Goal: Information Seeking & Learning: Learn about a topic

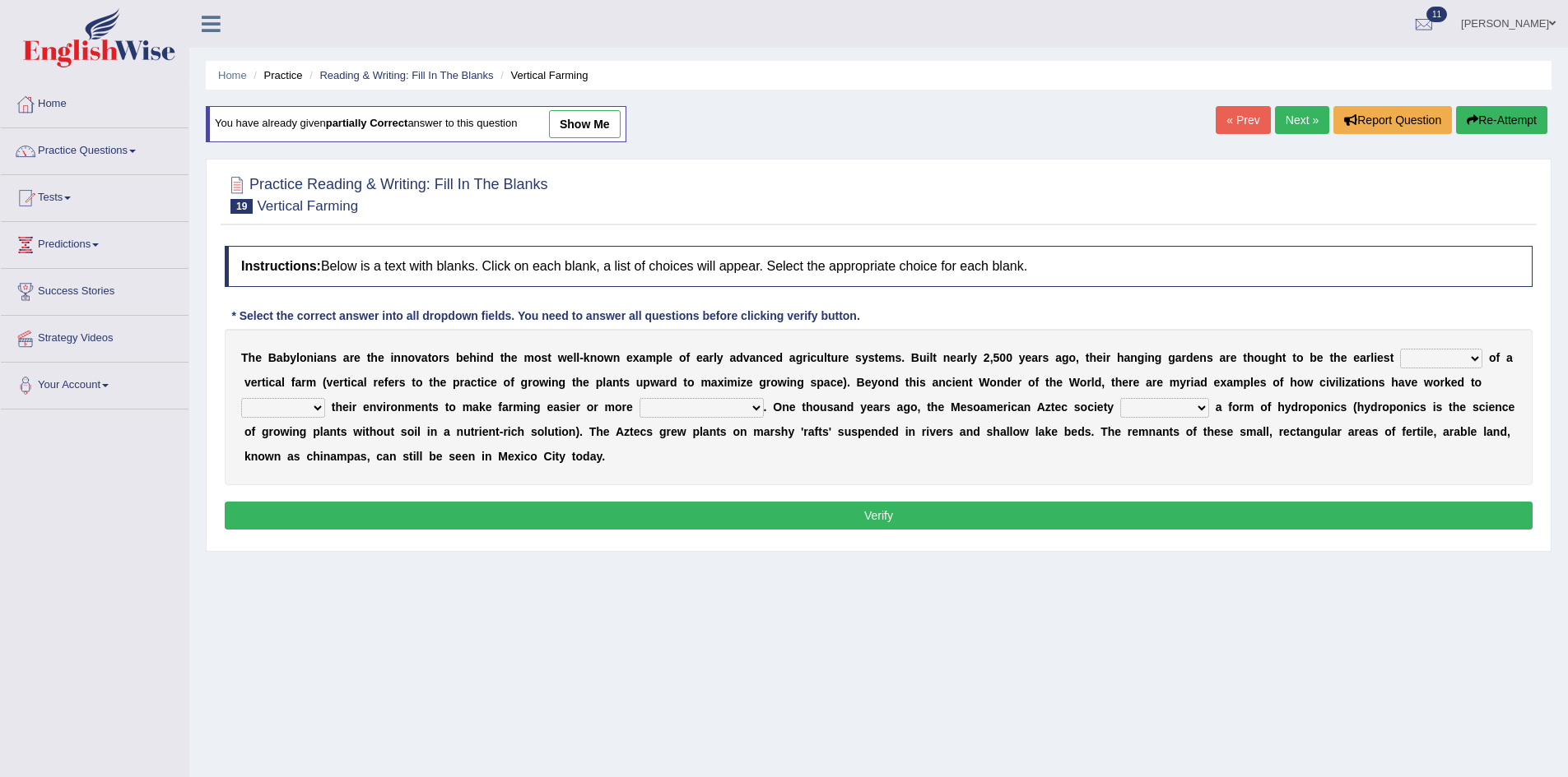
click at [1457, 369] on div "T h e B a b y l o n i a n s a r e t h e i n n o v a t o r s b e h i n d t h e m…" at bounding box center [879, 408] width 1308 height 156
click at [1460, 361] on select "prototype failure discredit protocol" at bounding box center [1441, 359] width 83 height 20
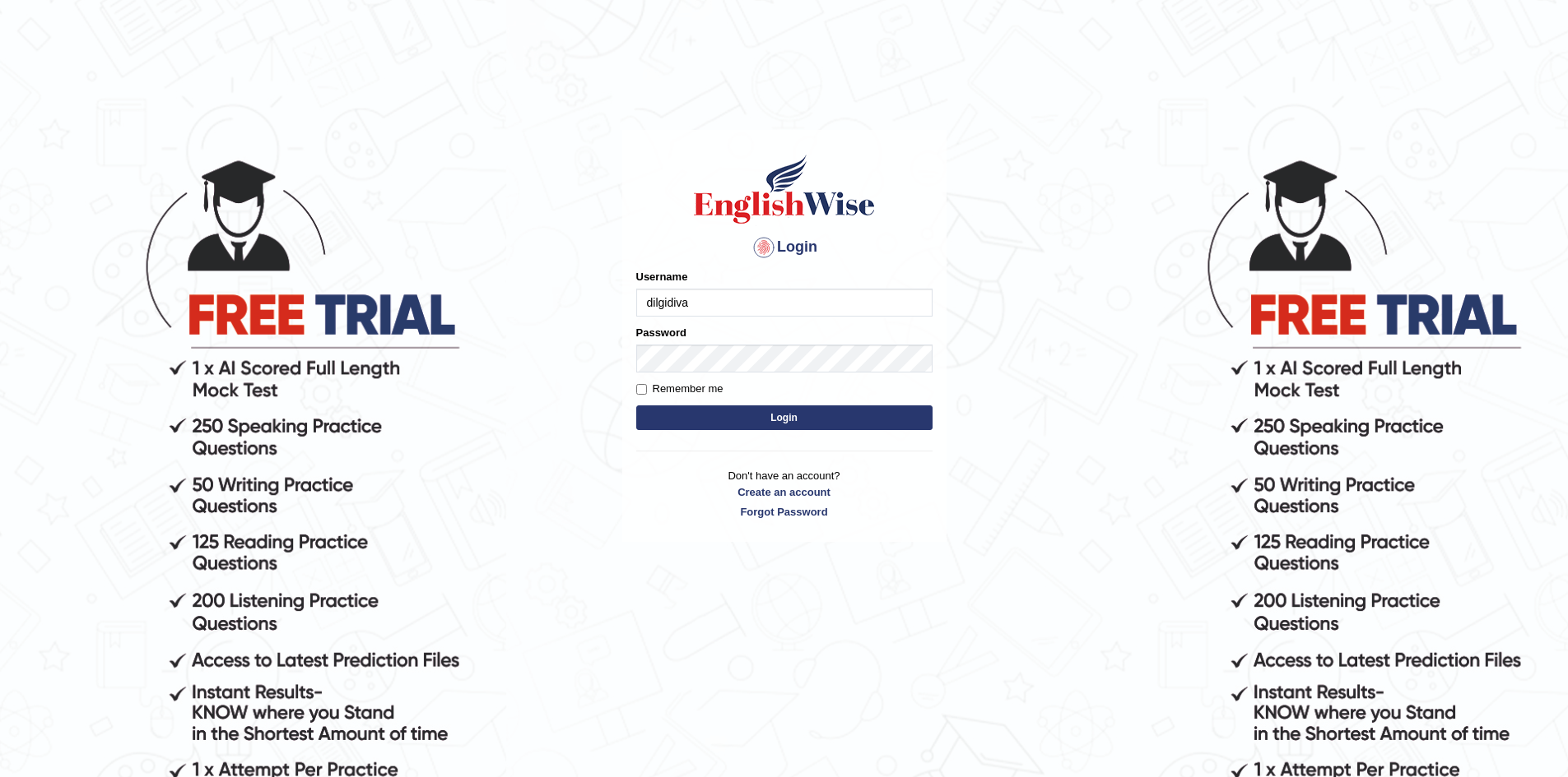
type input "dilgidiva"
click at [636, 406] on button "Login" at bounding box center [784, 418] width 296 height 25
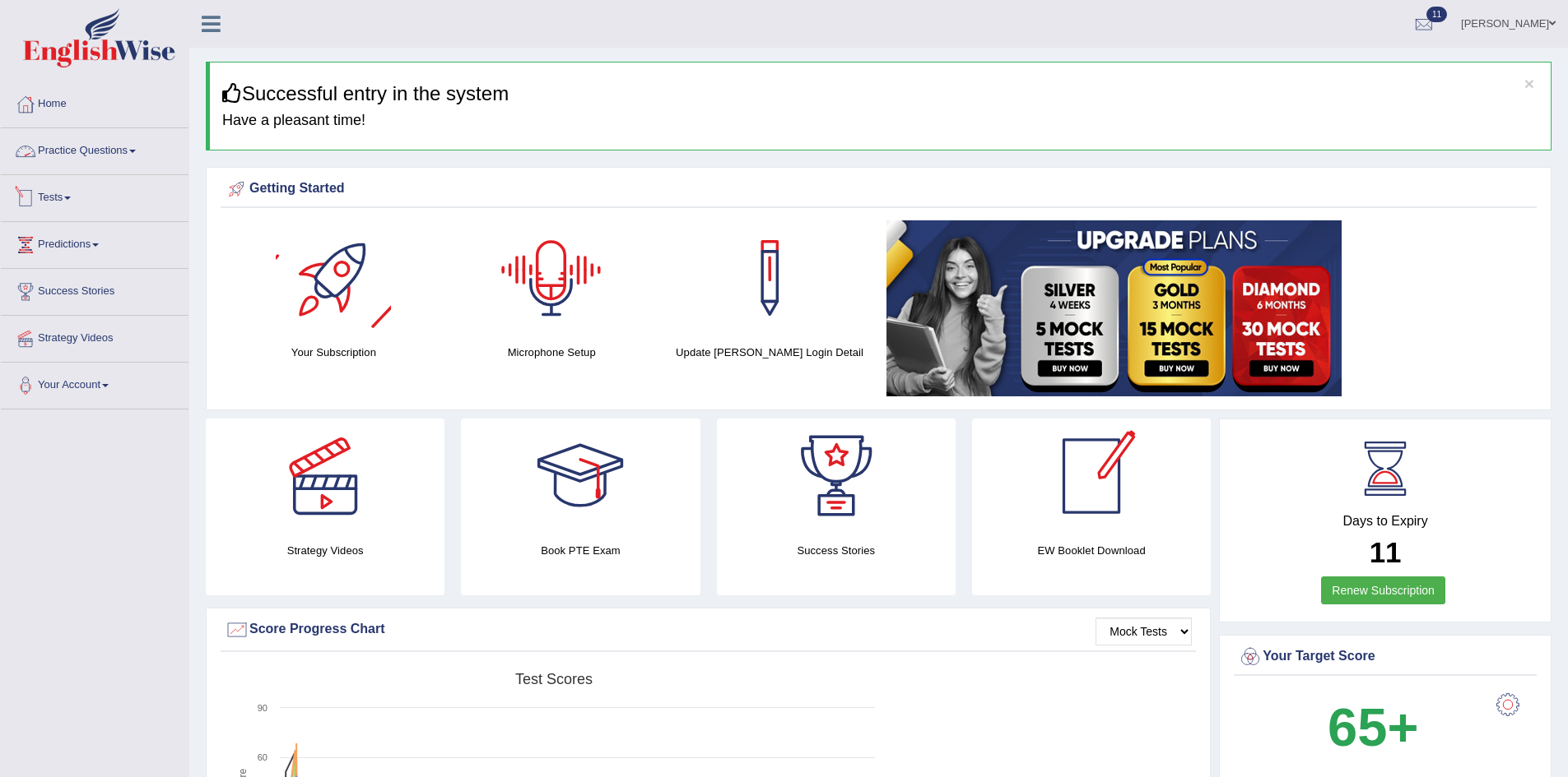
click at [145, 156] on link "Practice Questions" at bounding box center [94, 149] width 187 height 41
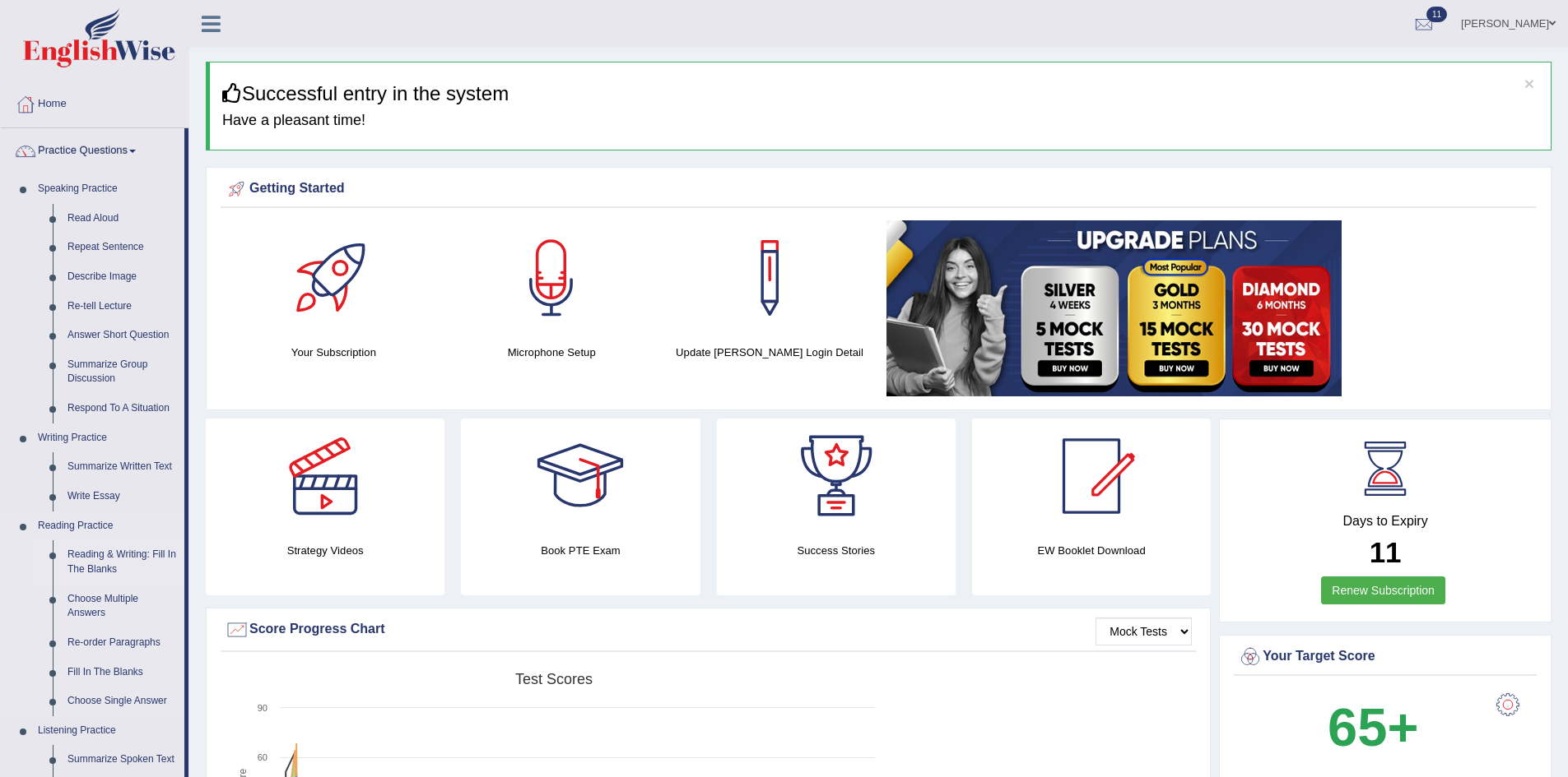
click at [109, 562] on link "Reading & Writing: Fill In The Blanks" at bounding box center [123, 562] width 124 height 44
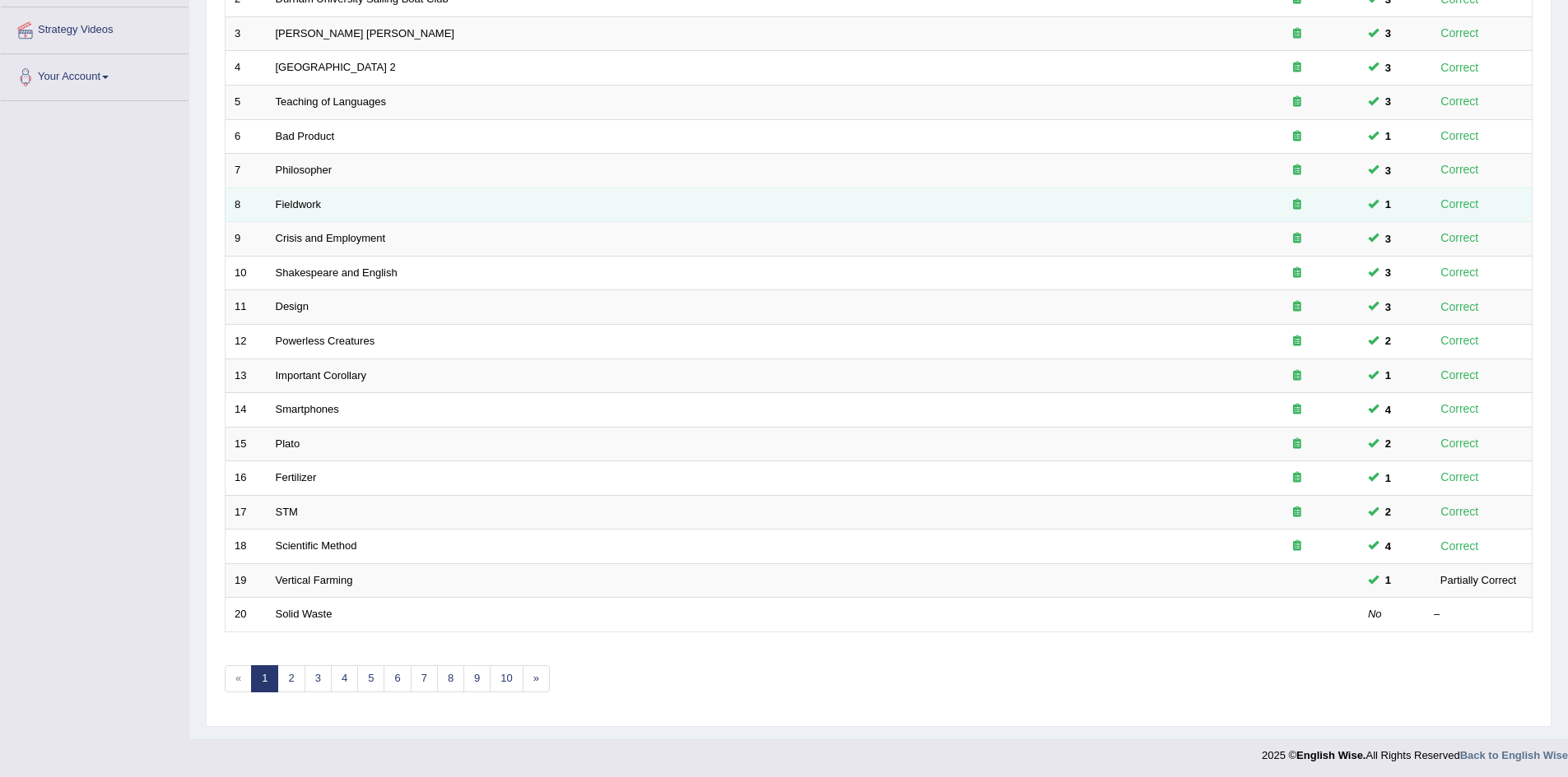
scroll to position [312, 0]
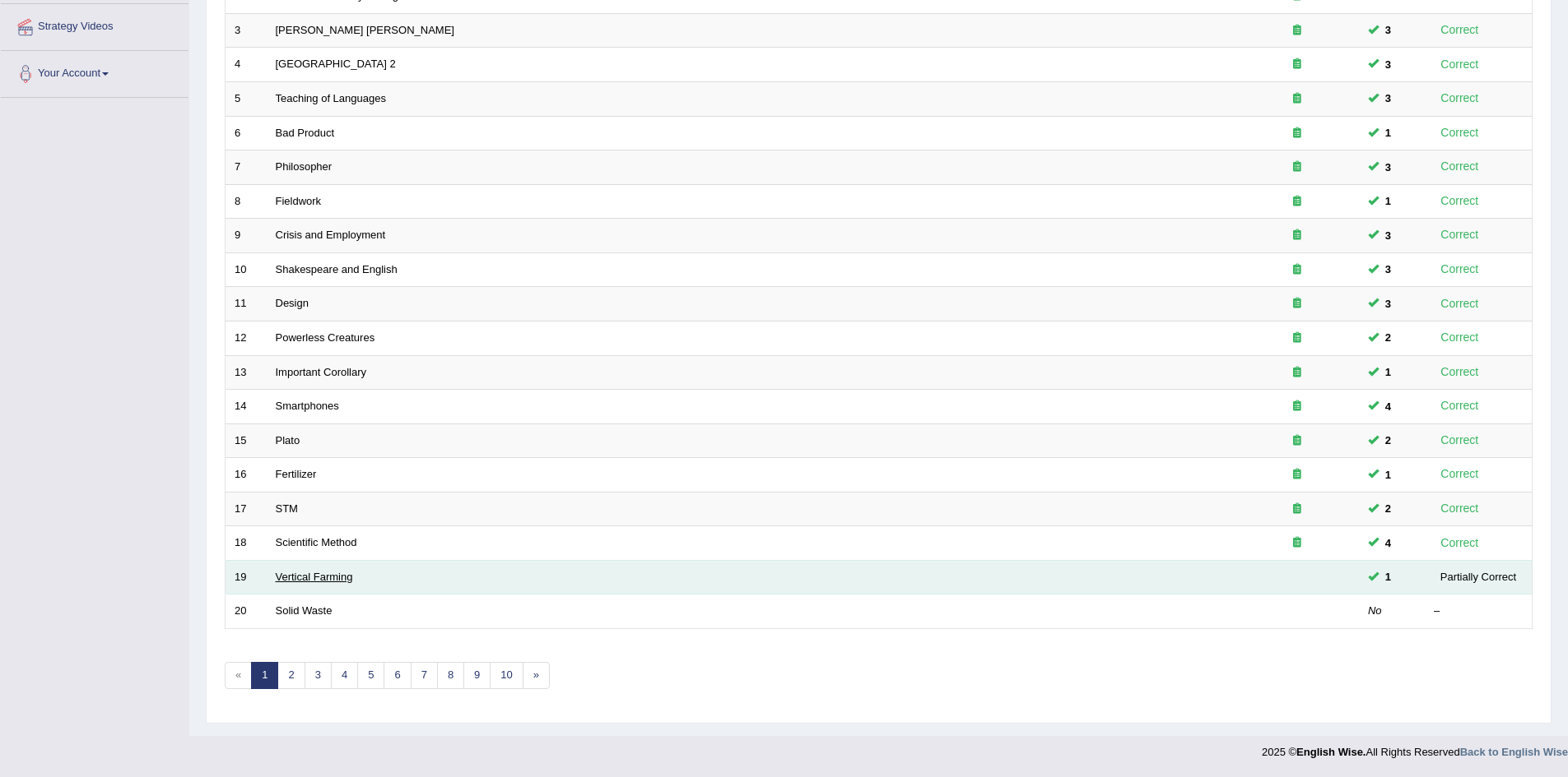
click at [301, 582] on link "Vertical Farming" at bounding box center [314, 577] width 77 height 12
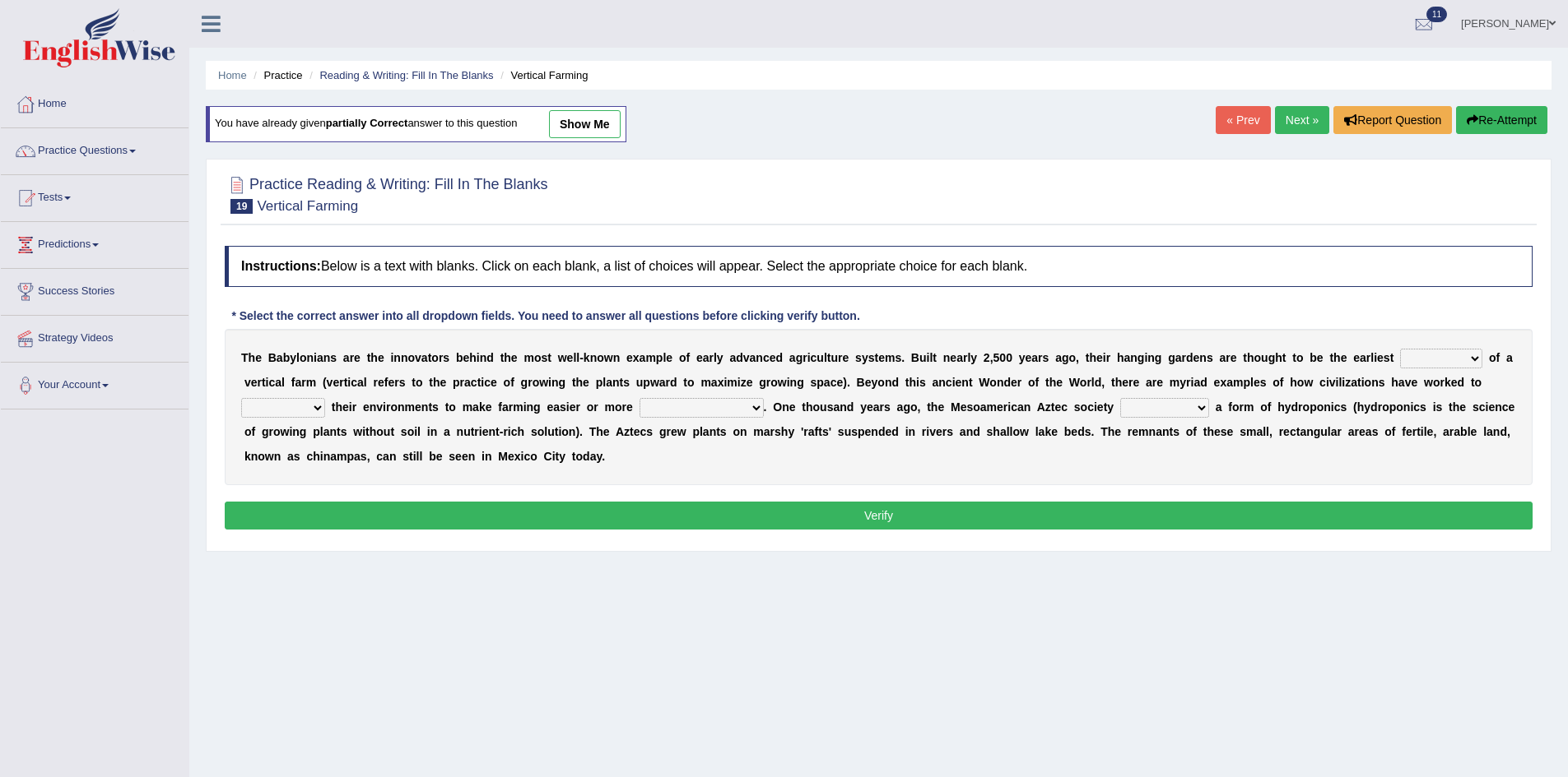
click at [1469, 363] on select "prototype failure discredit protocol" at bounding box center [1441, 359] width 83 height 20
select select "prototype"
click at [1400, 349] on select "prototype failure discredit protocol" at bounding box center [1441, 359] width 83 height 20
click at [305, 409] on select "manipulate escape respect disarrange" at bounding box center [283, 408] width 84 height 20
select select "disarrange"
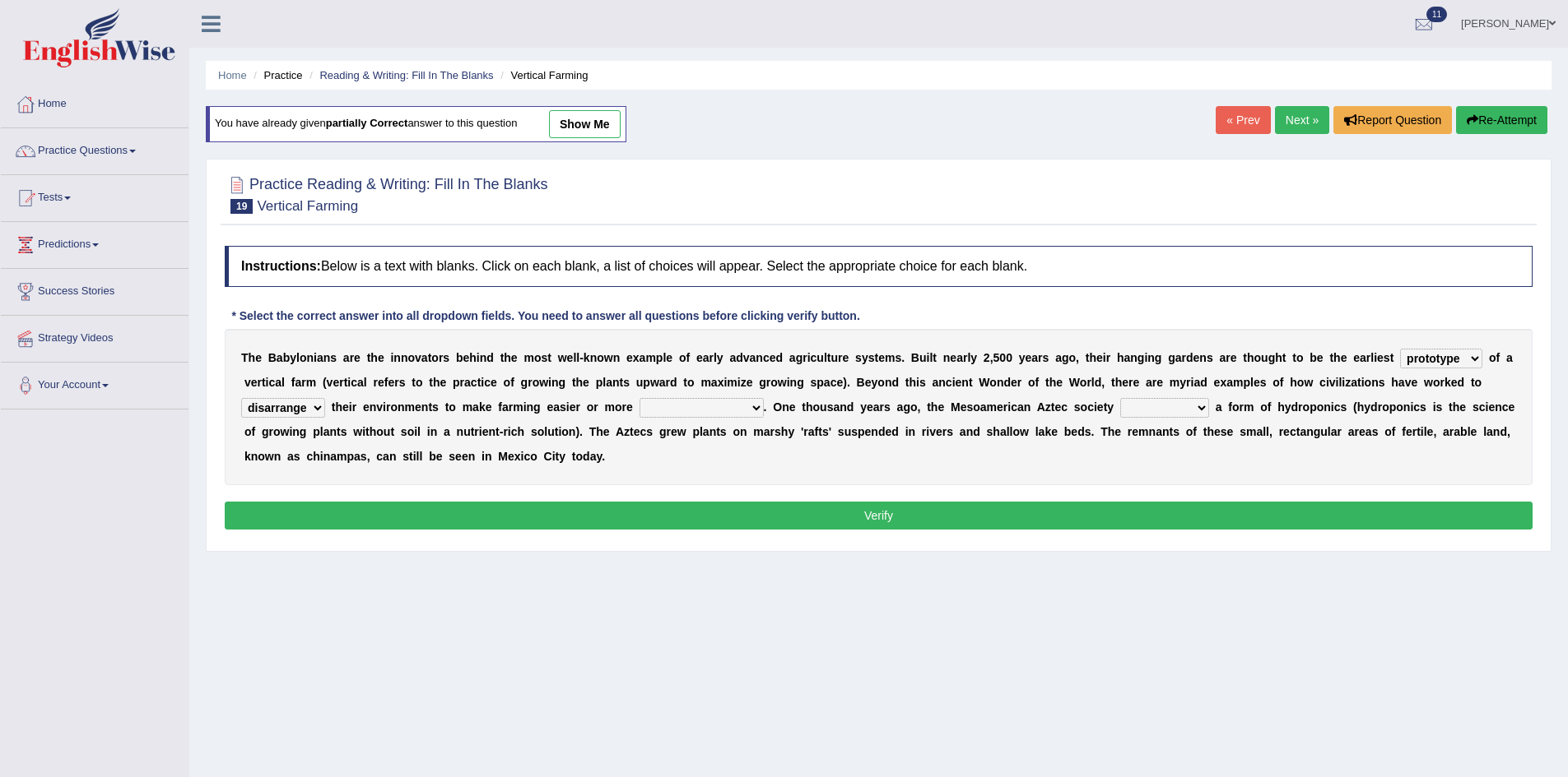
click at [241, 398] on select "manipulate escape respect disarrange" at bounding box center [283, 408] width 84 height 20
click at [724, 396] on div "T h e B a b y l o n i a n s a r e t h e i n n o v a t o r s b e h i n d t h e m…" at bounding box center [879, 408] width 1308 height 156
click at [722, 411] on select "productive constructive connective counterproductive" at bounding box center [702, 408] width 124 height 20
select select "productive"
click at [640, 398] on select "productive constructive connective counterproductive" at bounding box center [702, 408] width 124 height 20
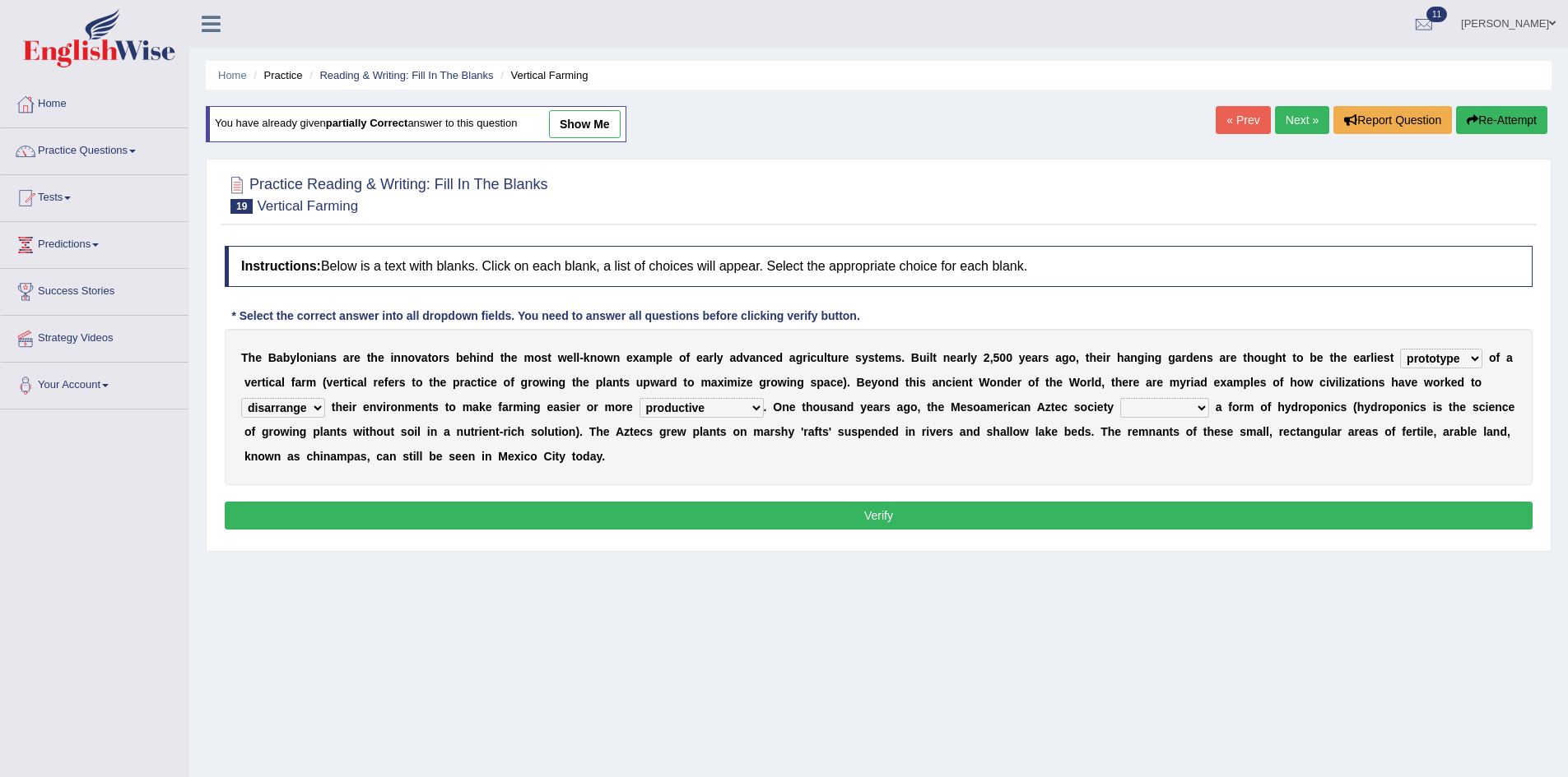
click at [1191, 411] on select "domineered volunteered pioneered engineered" at bounding box center [1165, 408] width 89 height 20
select select "engineered"
click at [1120, 398] on select "domineered volunteered pioneered engineered" at bounding box center [1165, 408] width 89 height 20
click at [418, 520] on button "Verify" at bounding box center [879, 515] width 1308 height 28
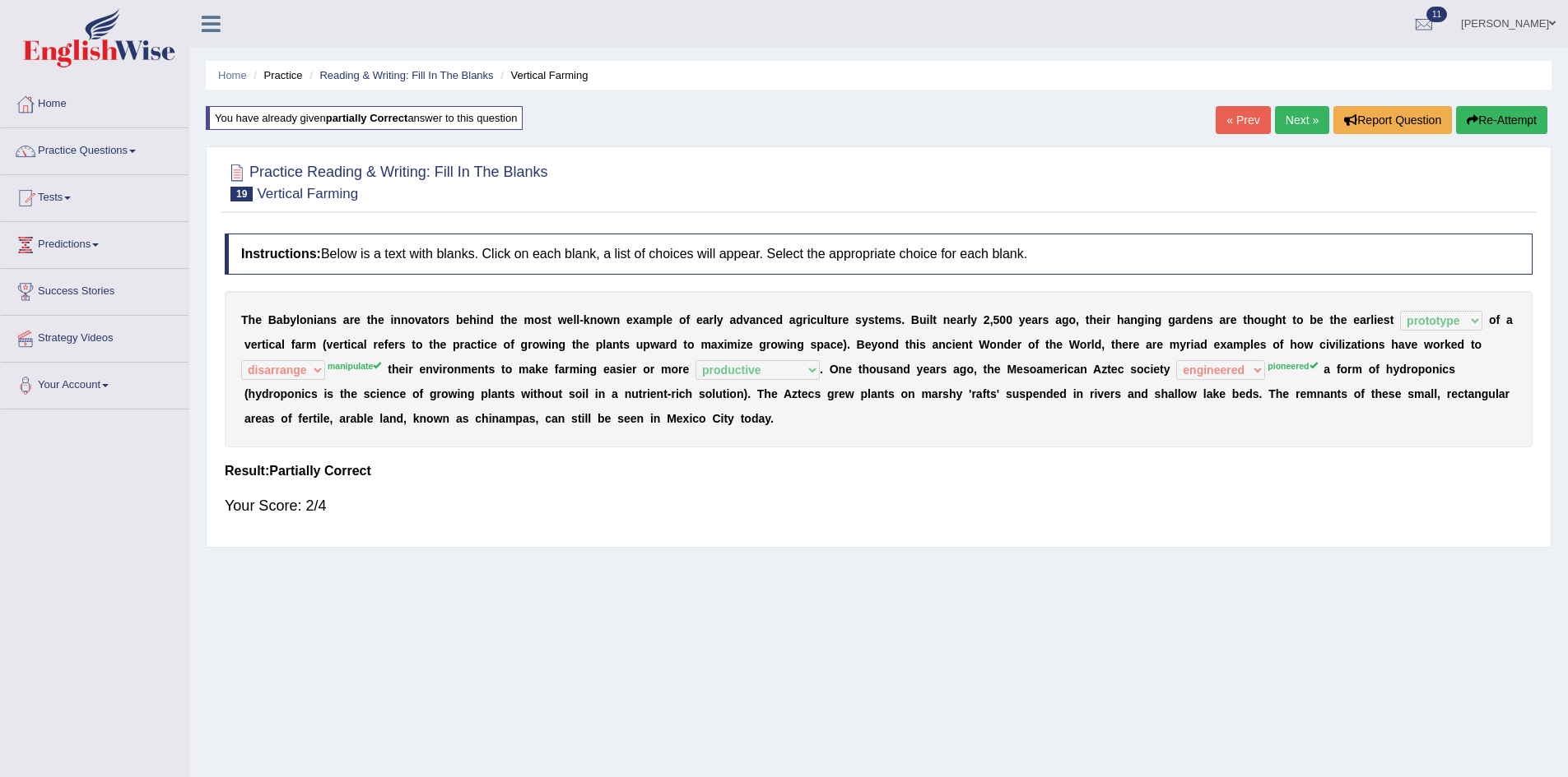
click at [1475, 113] on button "Re-Attempt" at bounding box center [1501, 119] width 92 height 28
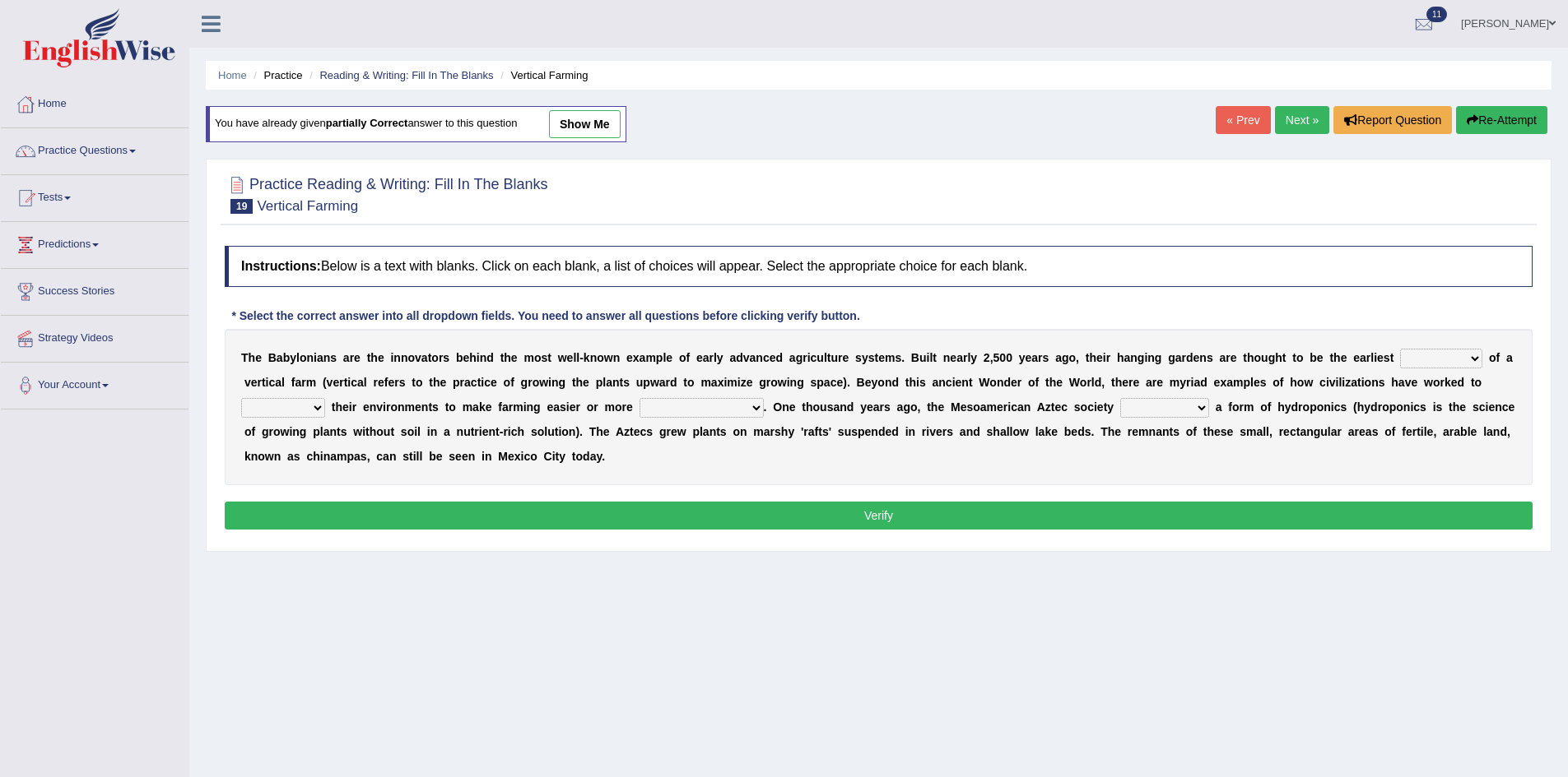
click at [1448, 361] on select "prototype failure discredit protocol" at bounding box center [1441, 359] width 83 height 20
select select "prototype"
click at [1400, 349] on select "prototype failure discredit protocol" at bounding box center [1441, 359] width 83 height 20
click at [275, 409] on select "manipulate escape respect disarrange" at bounding box center [283, 408] width 84 height 20
select select "manipulate"
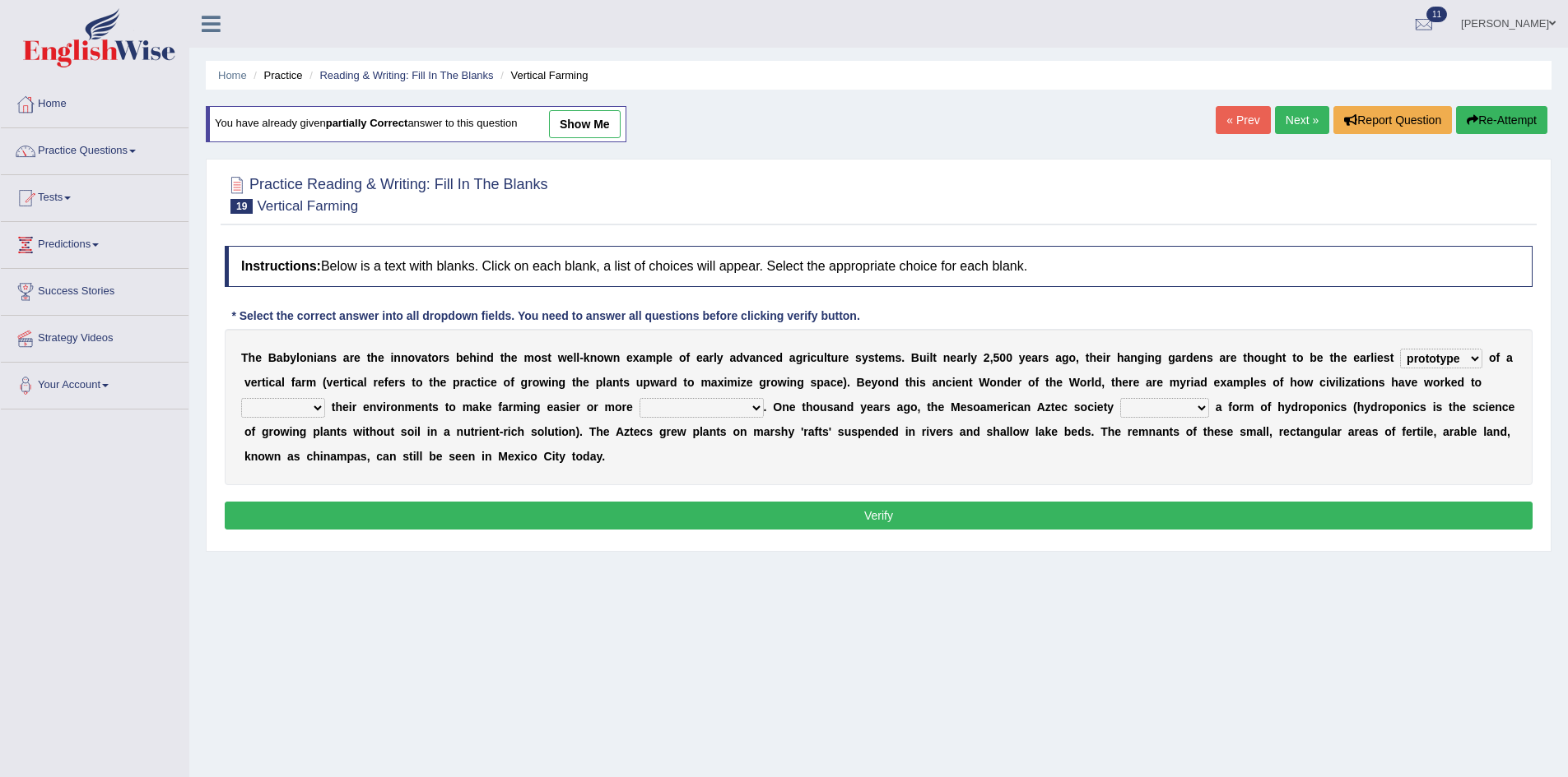
click at [241, 398] on select "manipulate escape respect disarrange" at bounding box center [283, 408] width 84 height 20
click at [702, 409] on select "productive constructive connective counterproductive" at bounding box center [702, 408] width 124 height 20
select select "productive"
click at [640, 398] on select "productive constructive connective counterproductive" at bounding box center [702, 408] width 124 height 20
click at [1188, 401] on select "domineered volunteered pioneered engineered" at bounding box center [1165, 408] width 89 height 20
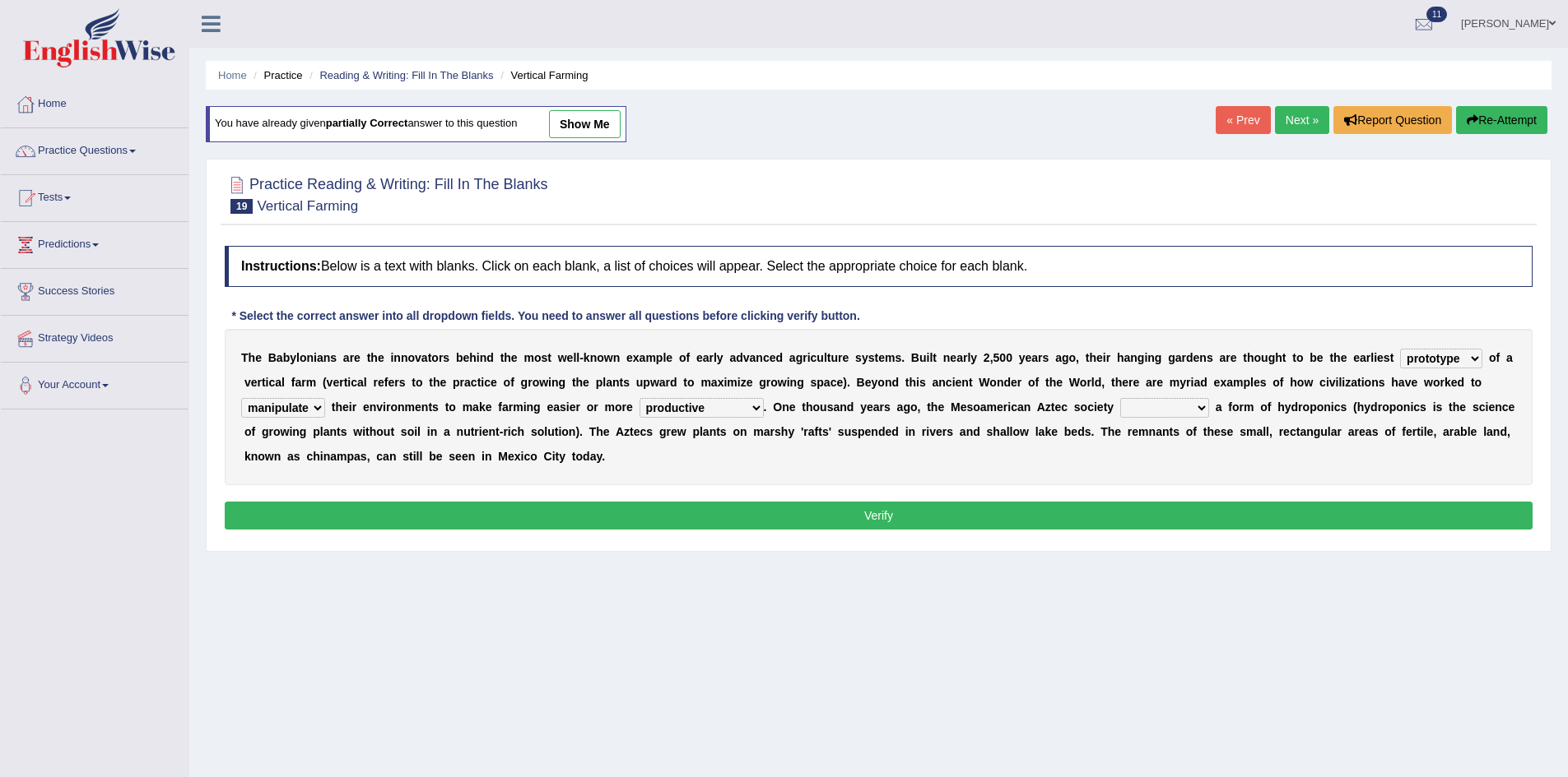
select select "pioneered"
click at [1120, 398] on select "domineered volunteered pioneered engineered" at bounding box center [1165, 408] width 89 height 20
click at [466, 524] on button "Verify" at bounding box center [879, 515] width 1308 height 28
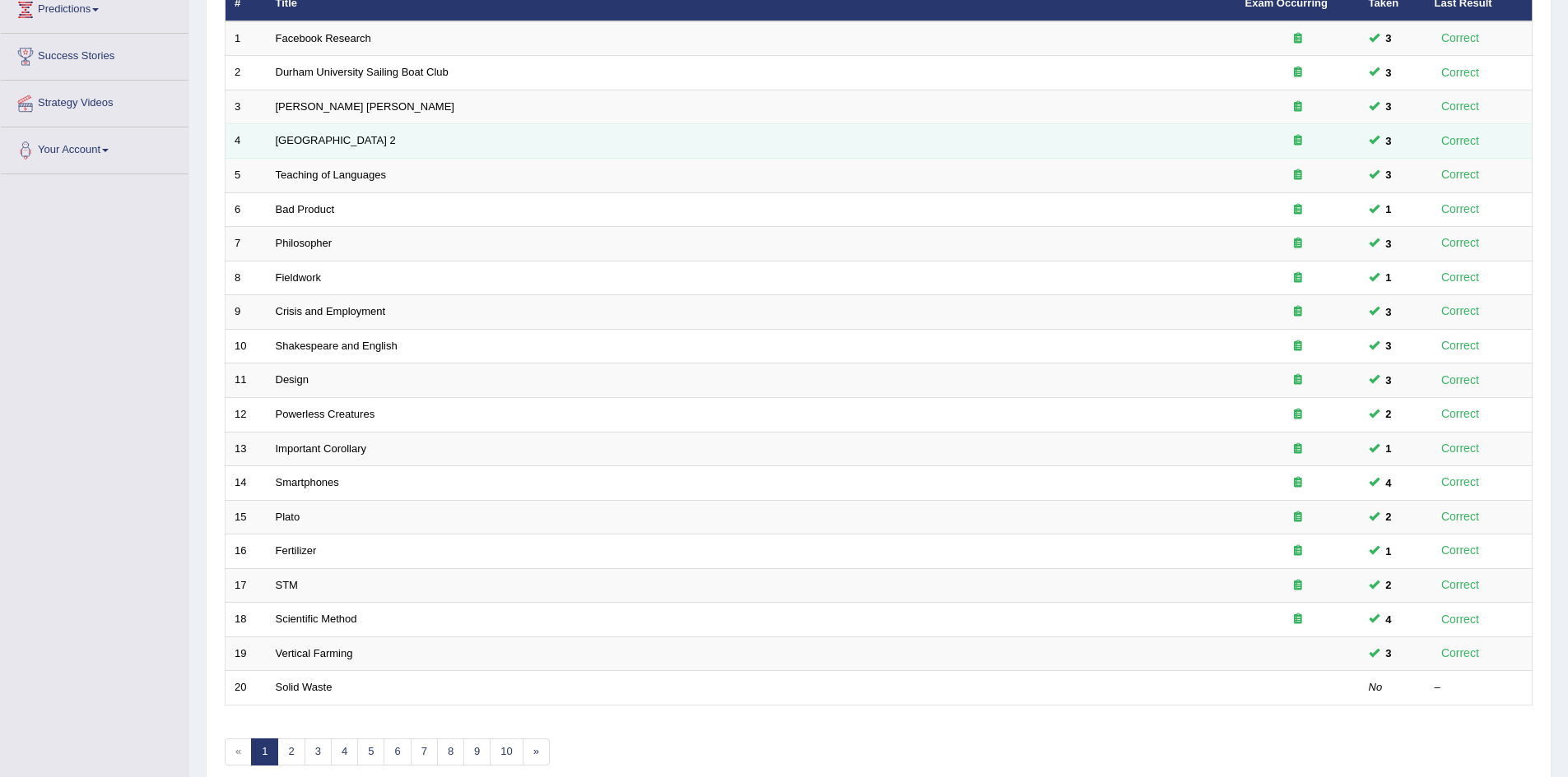
scroll to position [312, 0]
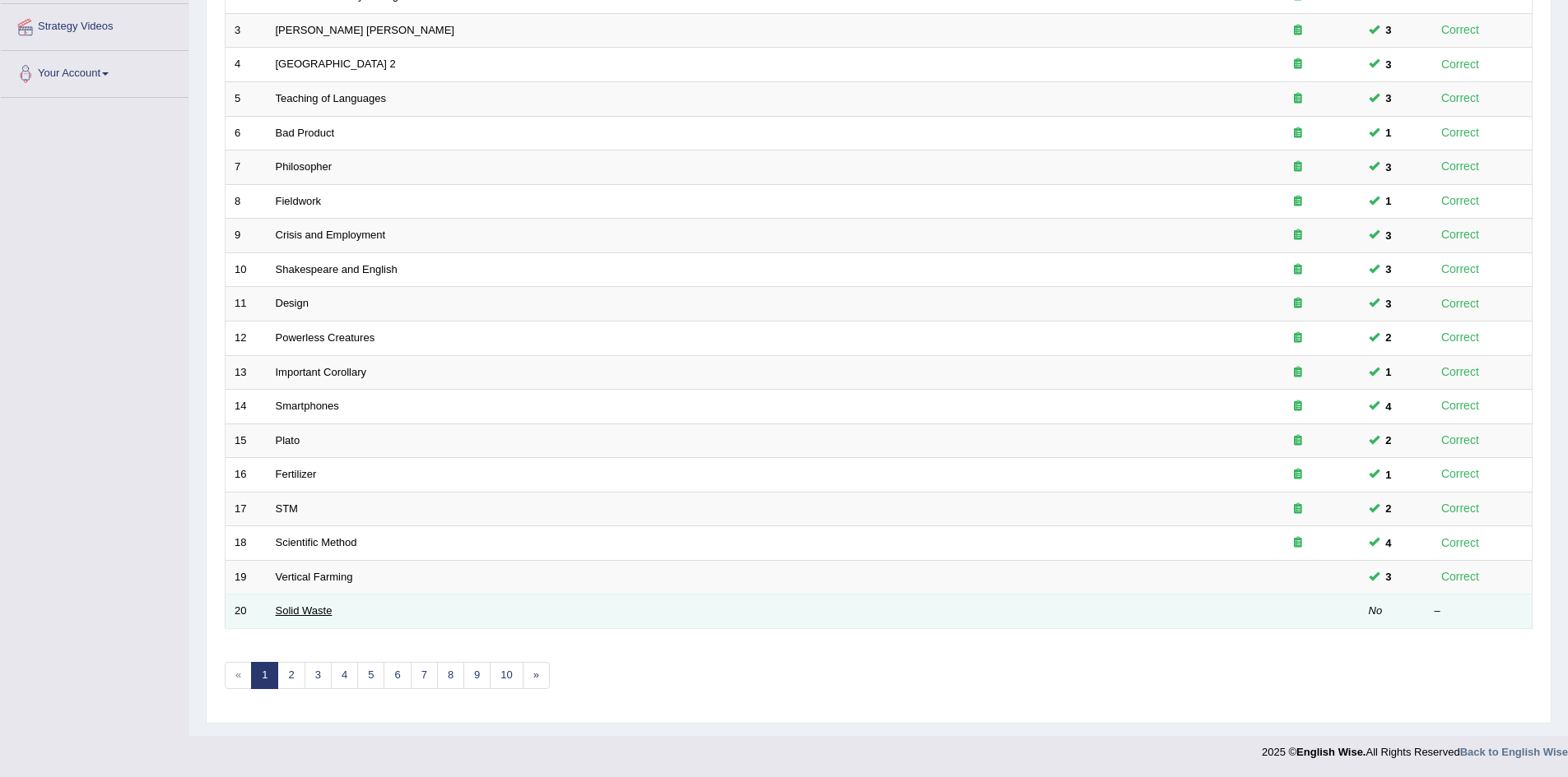
click at [296, 615] on link "Solid Waste" at bounding box center [304, 611] width 57 height 12
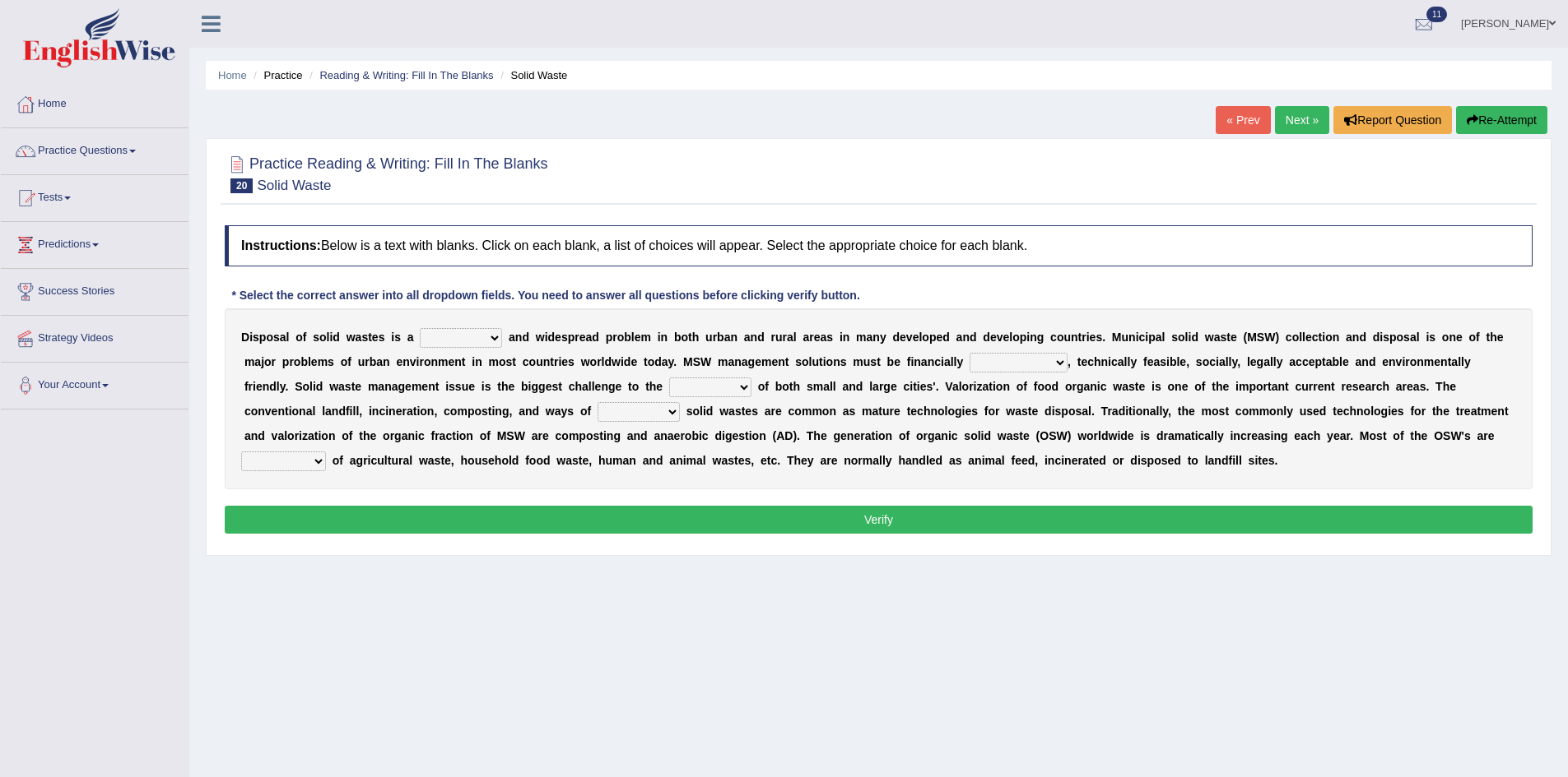
click at [486, 337] on select "slanting stinging stalling shafting" at bounding box center [460, 338] width 83 height 20
select select "slanting"
click at [419, 329] on select "slanting stinging stalling shafting" at bounding box center [460, 338] width 83 height 20
click at [1044, 361] on select "unattainable sustainable objectionable treasonable" at bounding box center [1018, 362] width 98 height 20
click at [1102, 466] on b "d" at bounding box center [1102, 460] width 7 height 13
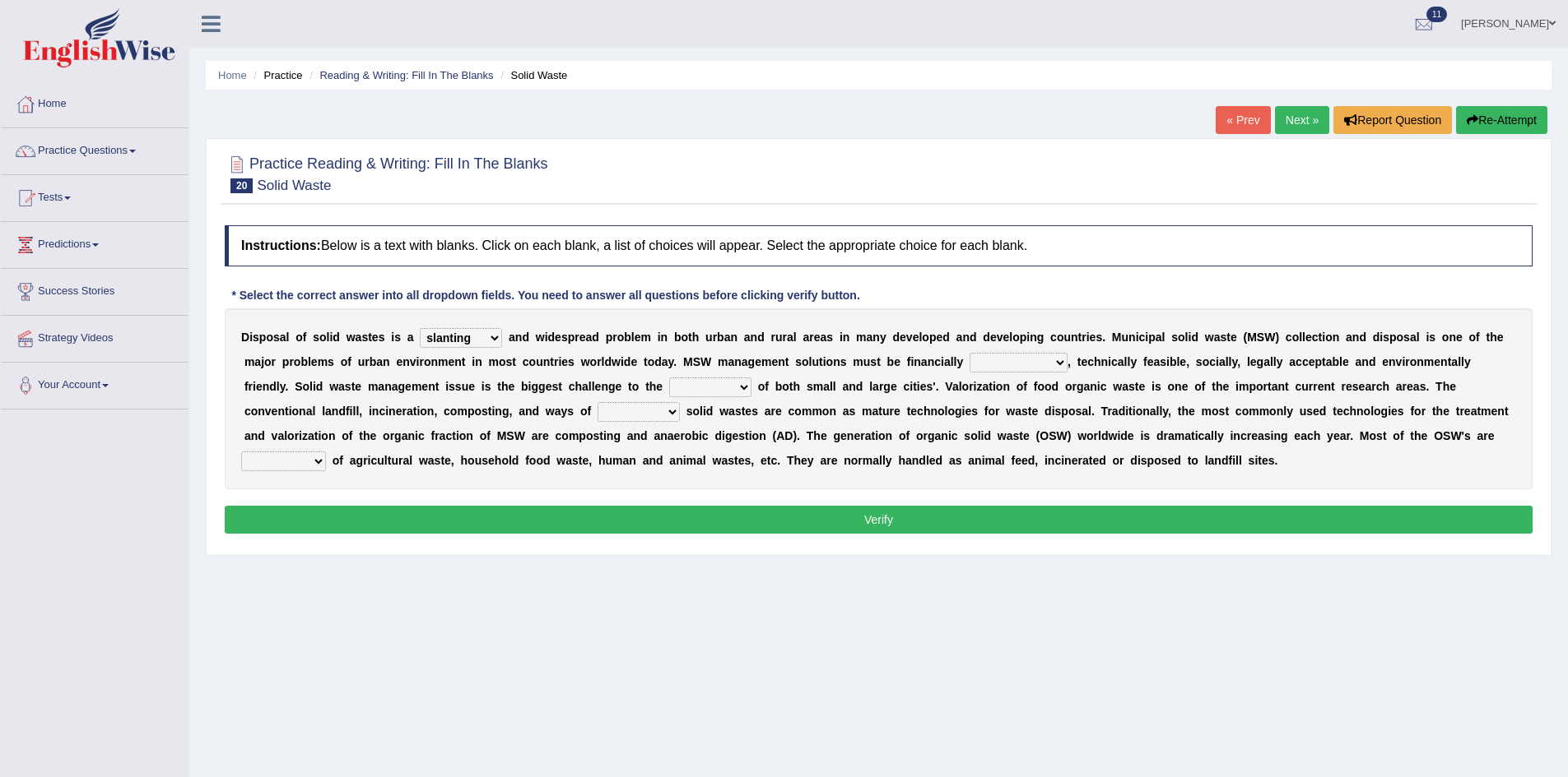
click at [729, 382] on select "plants culture authorities history" at bounding box center [710, 387] width 83 height 20
select select "authorities"
click at [669, 377] on select "plants culture authorities history" at bounding box center [710, 387] width 83 height 20
click at [1042, 361] on select "unattainable sustainable objectionable treasonable" at bounding box center [1018, 362] width 98 height 20
select select "sustainable"
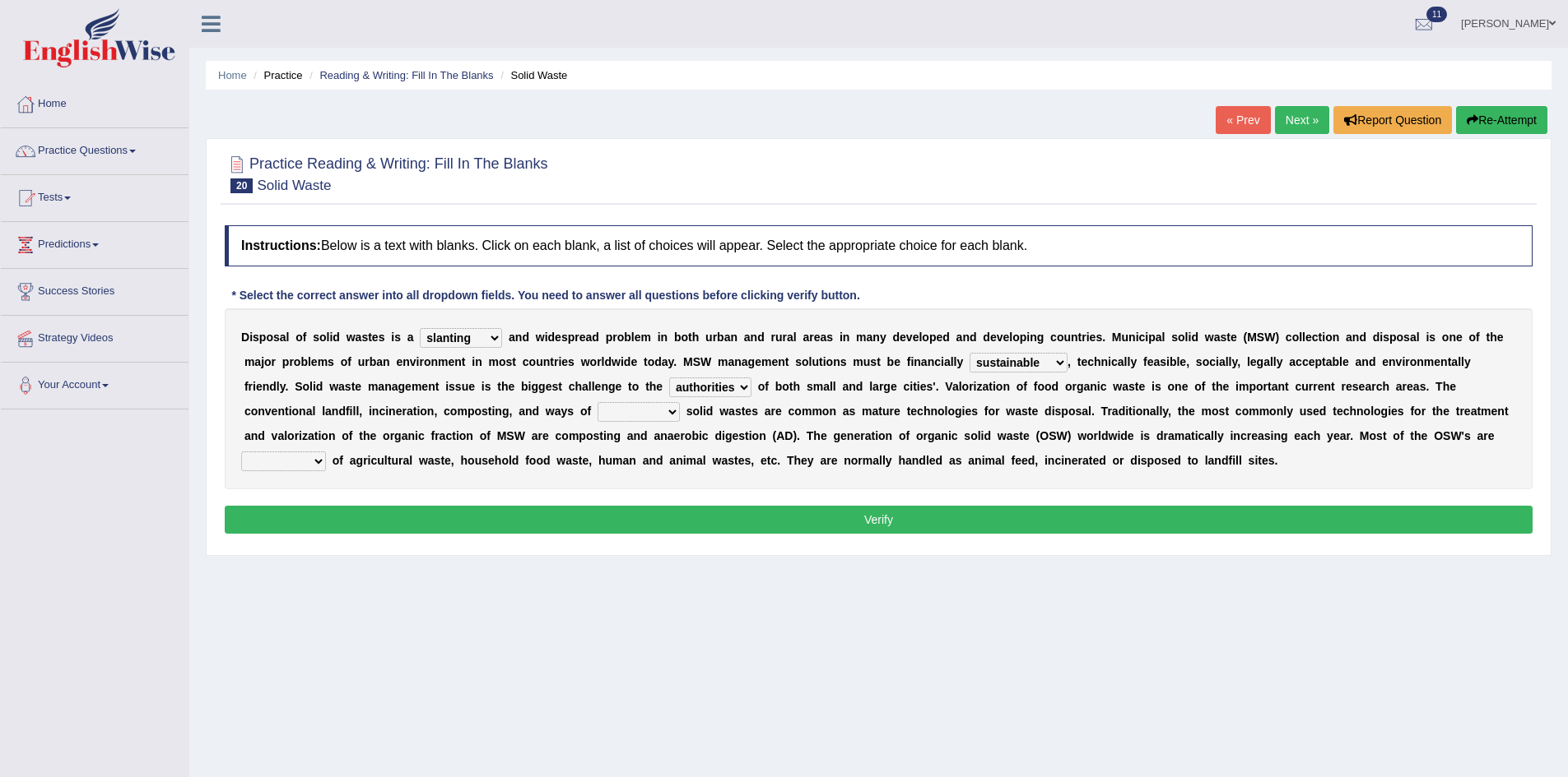
click at [969, 353] on select "unattainable sustainable objectionable treasonable" at bounding box center [1018, 362] width 98 height 20
click at [657, 411] on select "reserving preserving deserving handling" at bounding box center [638, 412] width 83 height 20
select select "handling"
click at [597, 402] on select "reserving preserving deserving handling" at bounding box center [638, 412] width 83 height 20
click at [318, 460] on select "composed disposed composing disposing" at bounding box center [283, 462] width 84 height 20
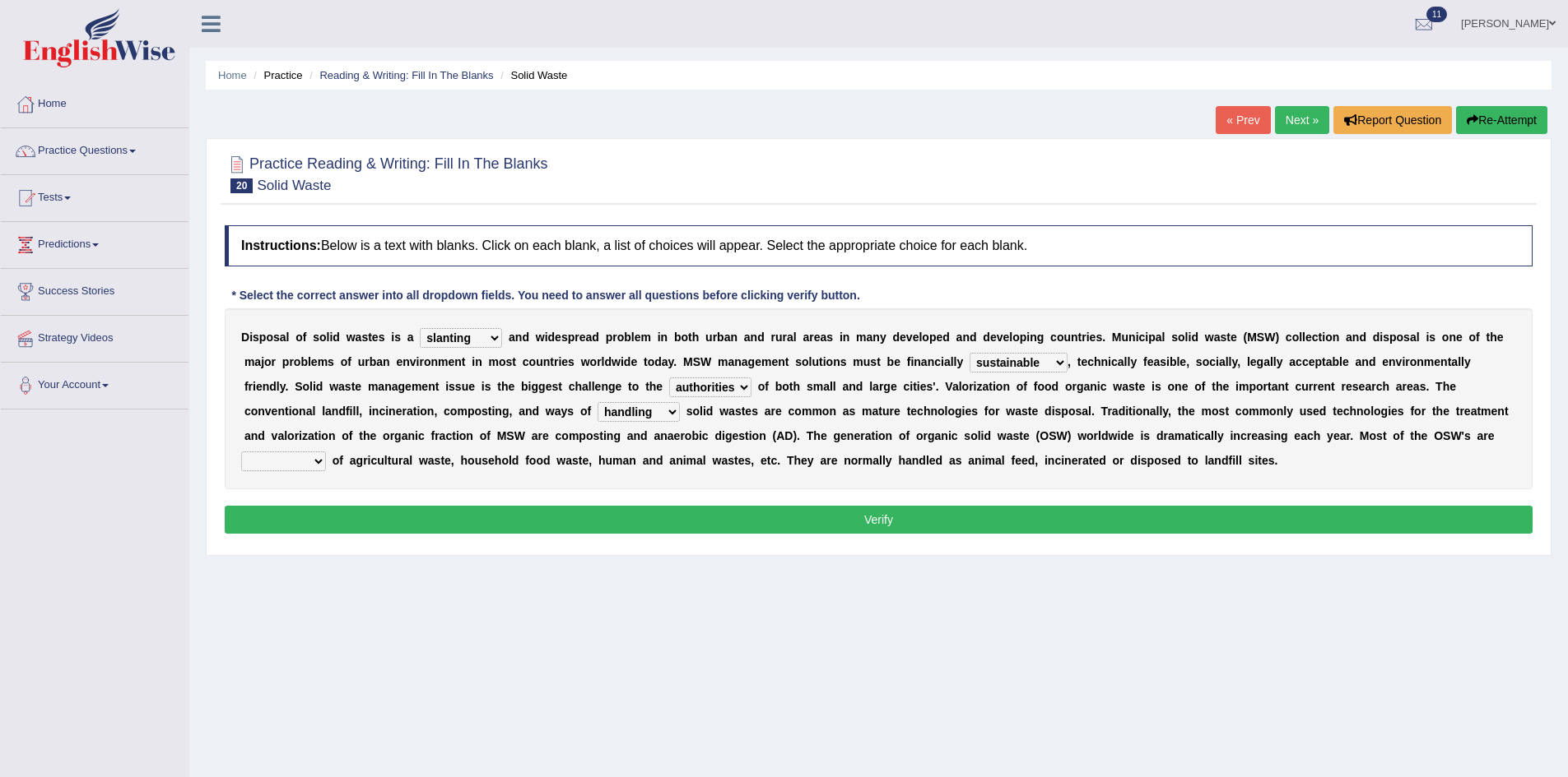
select select "composed"
click at [241, 452] on select "composed disposed composing disposing" at bounding box center [283, 462] width 84 height 20
